Goal: Task Accomplishment & Management: Use online tool/utility

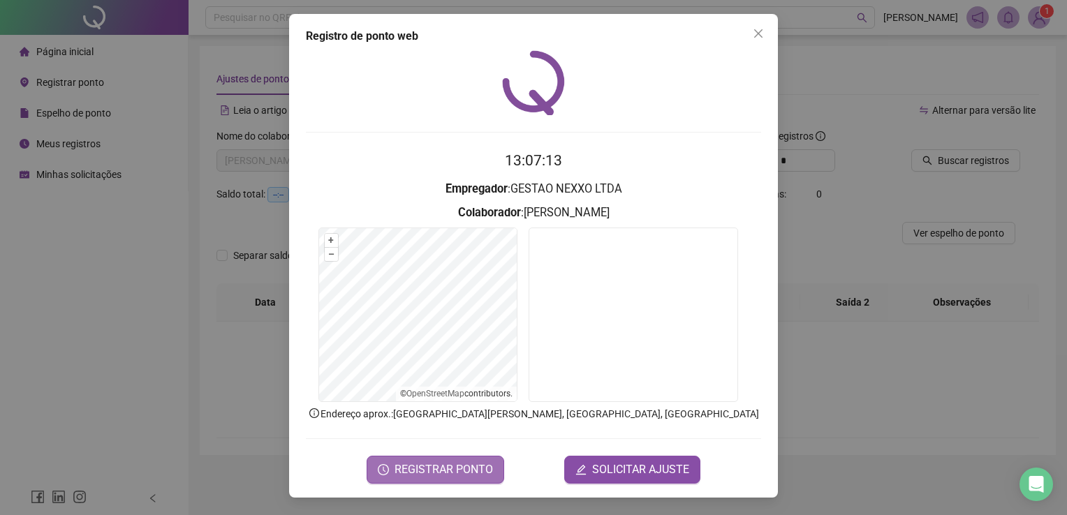
click at [455, 473] on span "REGISTRAR PONTO" at bounding box center [443, 469] width 98 height 17
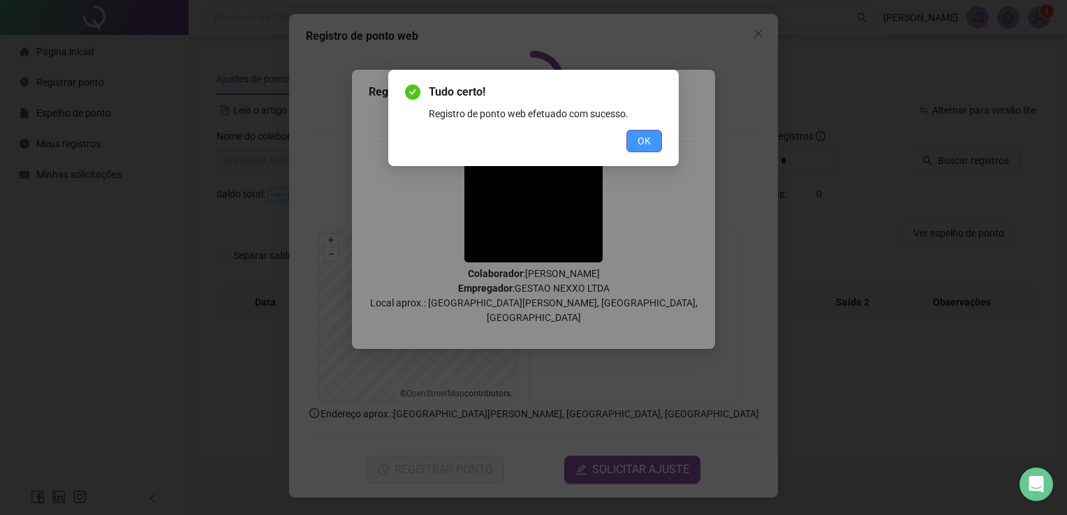
click at [636, 149] on button "OK" at bounding box center [644, 141] width 36 height 22
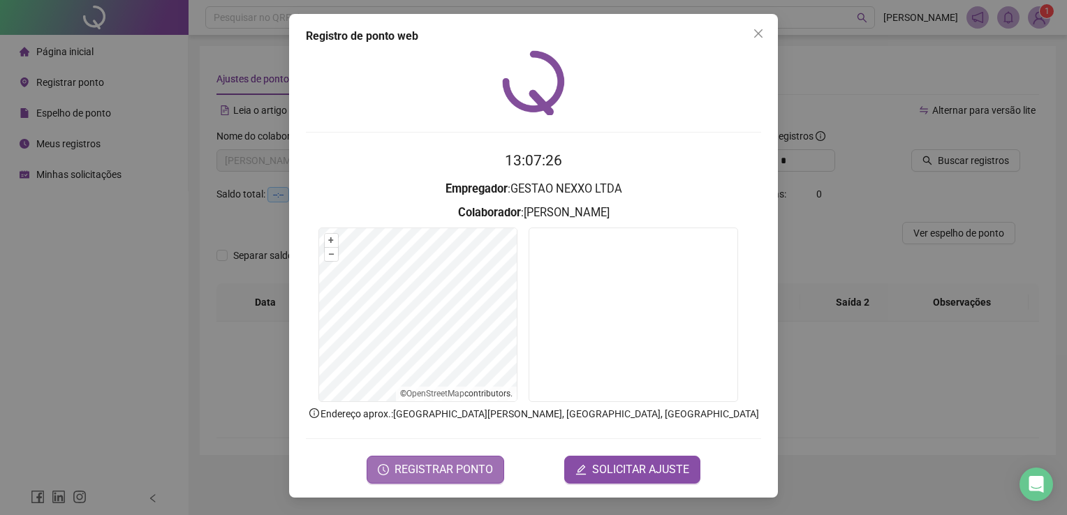
click at [483, 468] on span "REGISTRAR PONTO" at bounding box center [443, 469] width 98 height 17
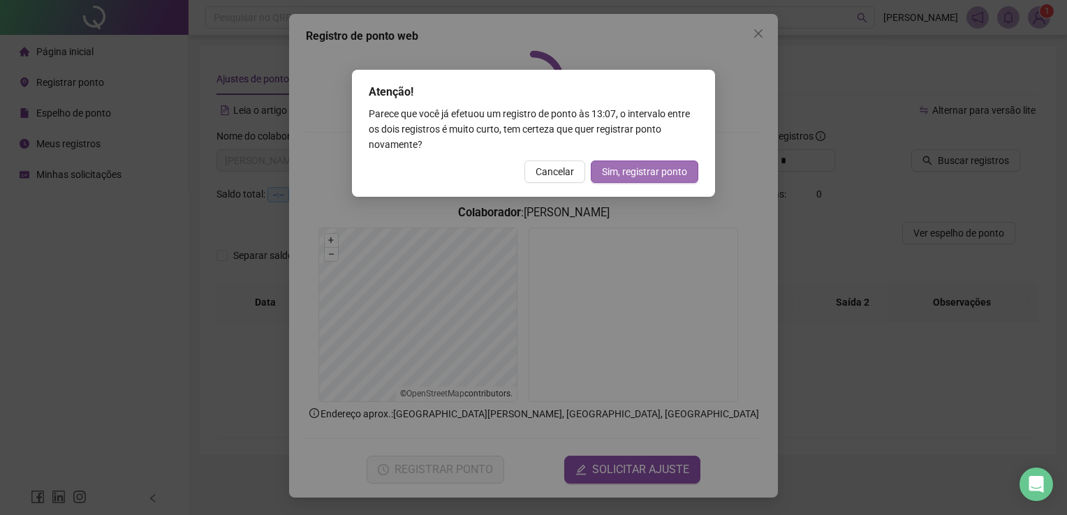
click at [608, 172] on span "Sim, registrar ponto" at bounding box center [644, 171] width 85 height 15
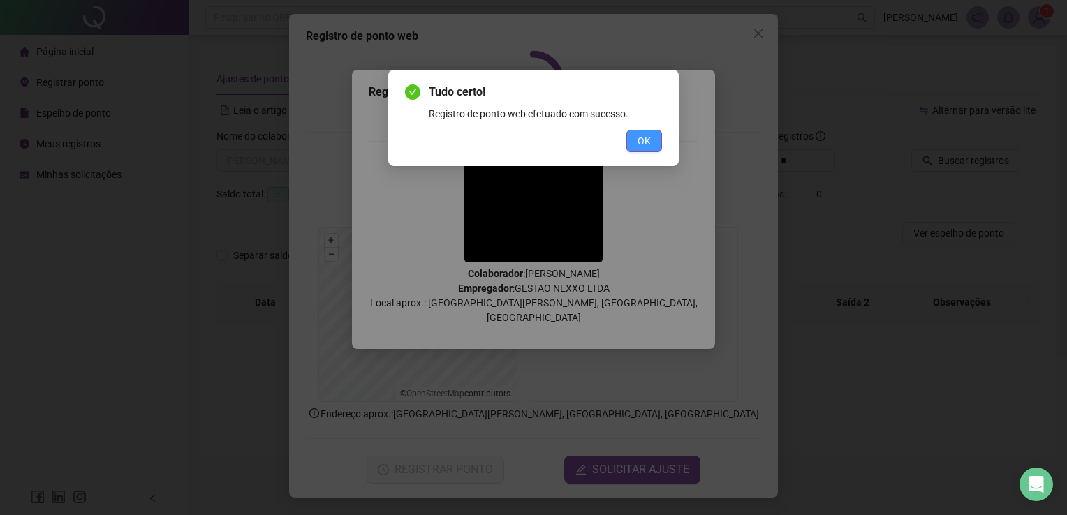
click at [639, 135] on span "OK" at bounding box center [643, 140] width 13 height 15
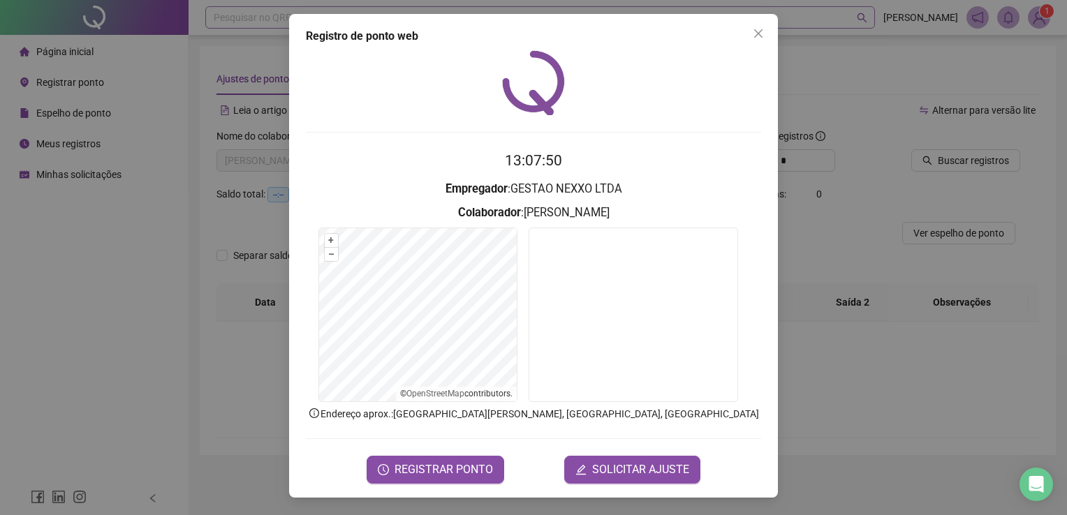
drag, startPoint x: 759, startPoint y: 37, endPoint x: 759, endPoint y: 27, distance: 9.8
click at [759, 28] on icon "close" at bounding box center [757, 33] width 11 height 11
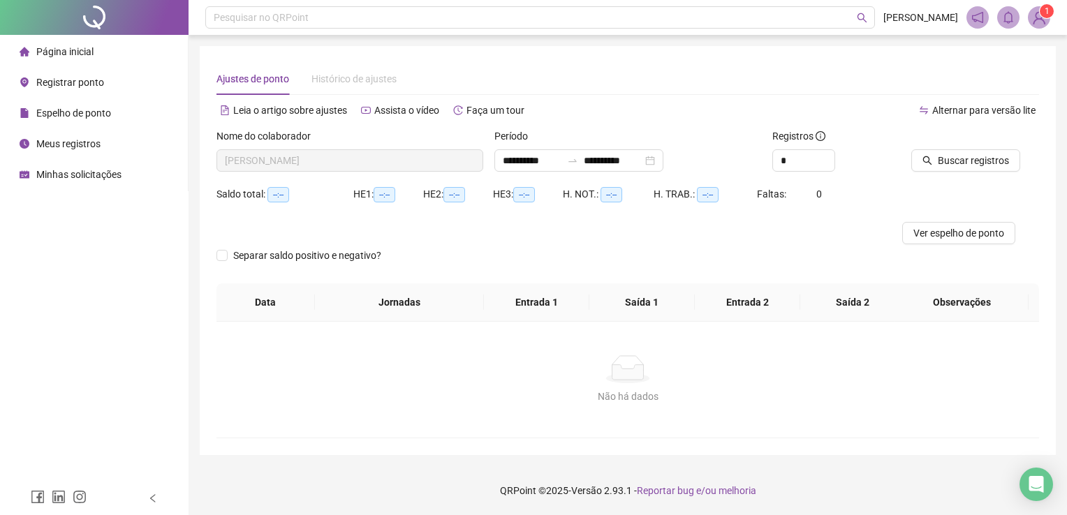
click at [112, 119] on li "Espelho de ponto" at bounding box center [94, 113] width 182 height 28
click at [642, 166] on input "**********" at bounding box center [613, 160] width 59 height 15
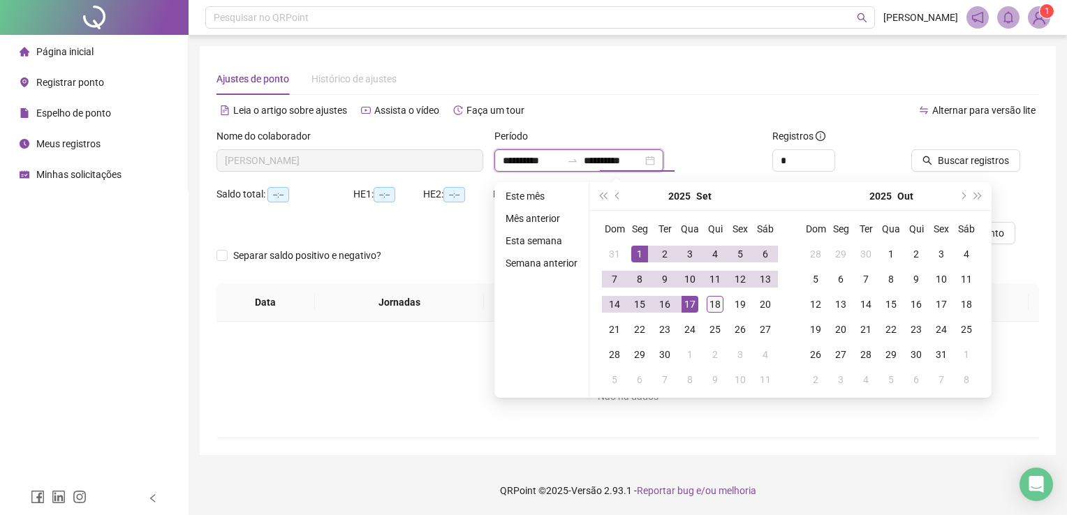
type input "**********"
click at [711, 302] on div "18" at bounding box center [714, 304] width 17 height 17
type input "**********"
click at [980, 167] on span "Buscar registros" at bounding box center [972, 160] width 71 height 15
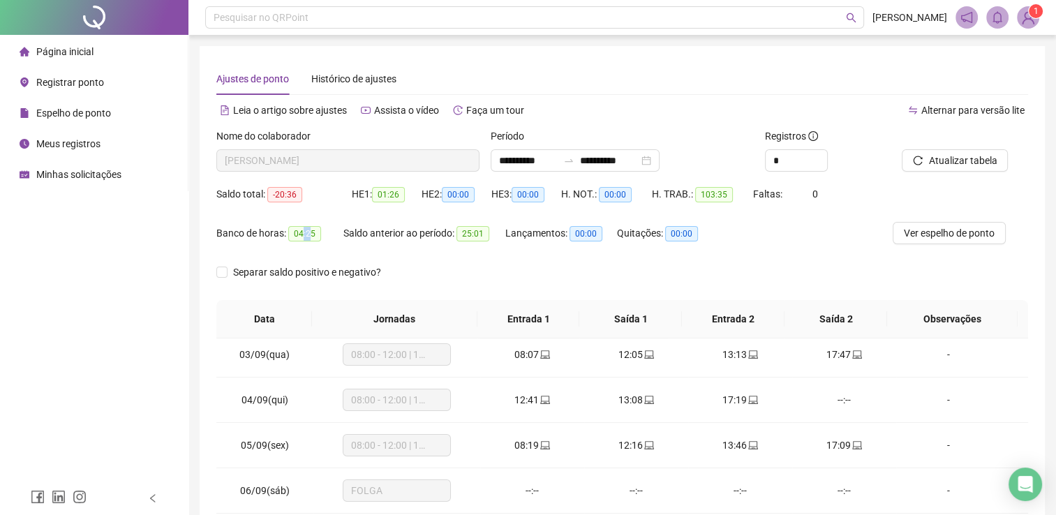
click at [308, 233] on span "04:25" at bounding box center [304, 233] width 33 height 15
drag, startPoint x: 308, startPoint y: 233, endPoint x: 468, endPoint y: 252, distance: 161.7
click at [468, 252] on div "Saldo anterior ao período: 25:01" at bounding box center [424, 241] width 162 height 39
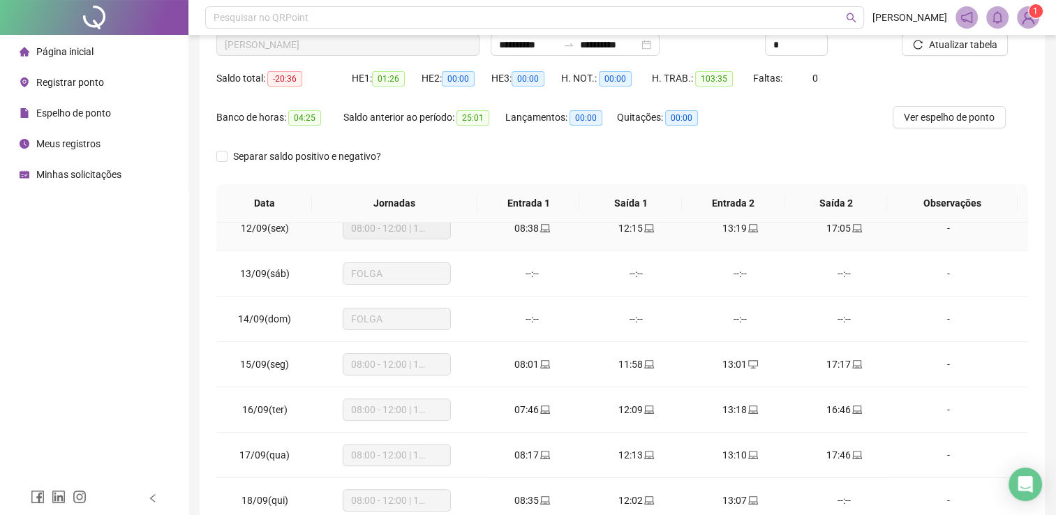
scroll to position [198, 0]
